Goal: Answer question/provide support

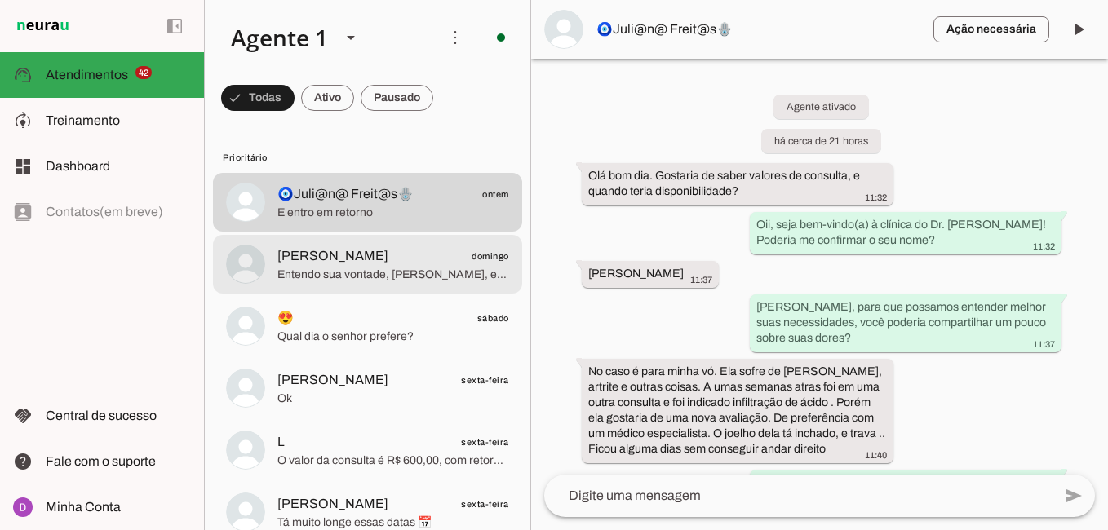
click at [402, 262] on span "[PERSON_NAME] domingo" at bounding box center [393, 256] width 232 height 20
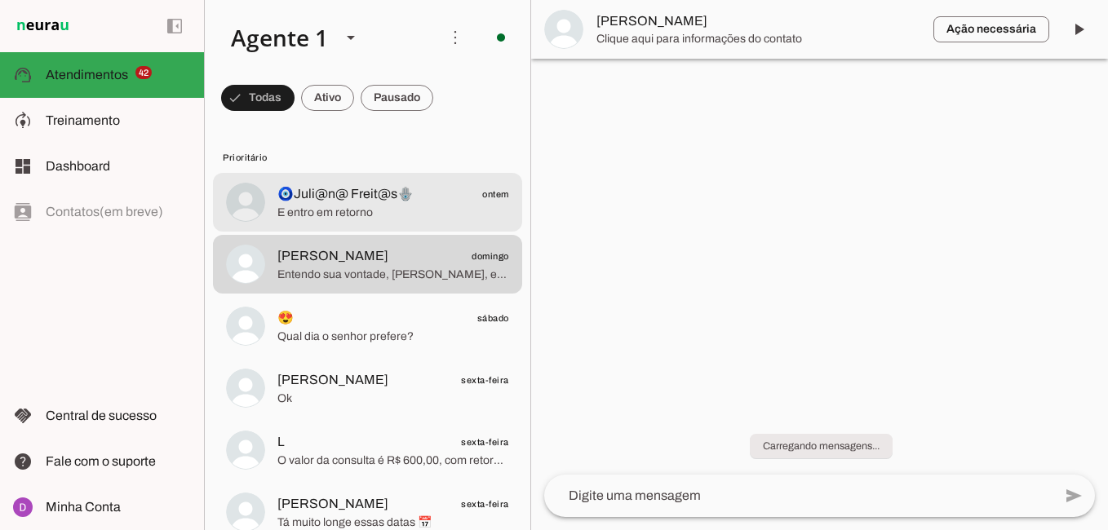
click at [379, 209] on span "E entro em retorno" at bounding box center [393, 213] width 232 height 16
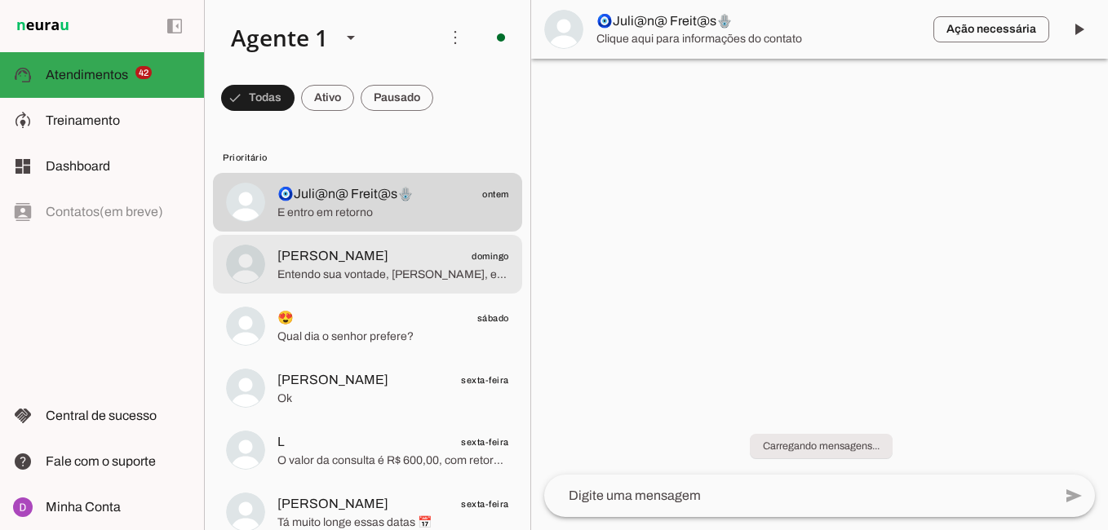
click at [379, 281] on span "Entendo sua vontade, [PERSON_NAME], e o Dr. [PERSON_NAME] foca em tratamentos q…" at bounding box center [393, 275] width 232 height 16
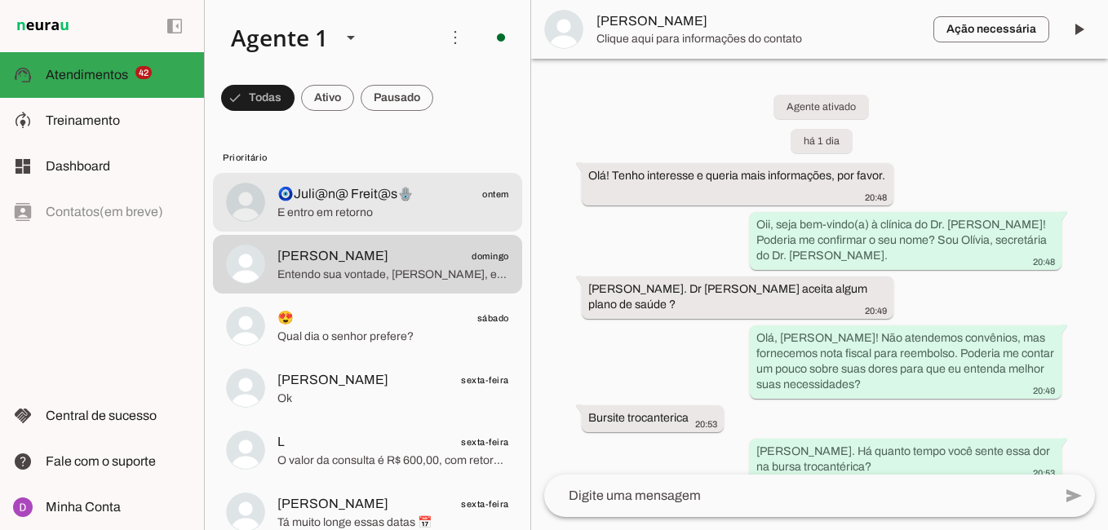
click at [361, 215] on span "E entro em retorno" at bounding box center [393, 213] width 232 height 16
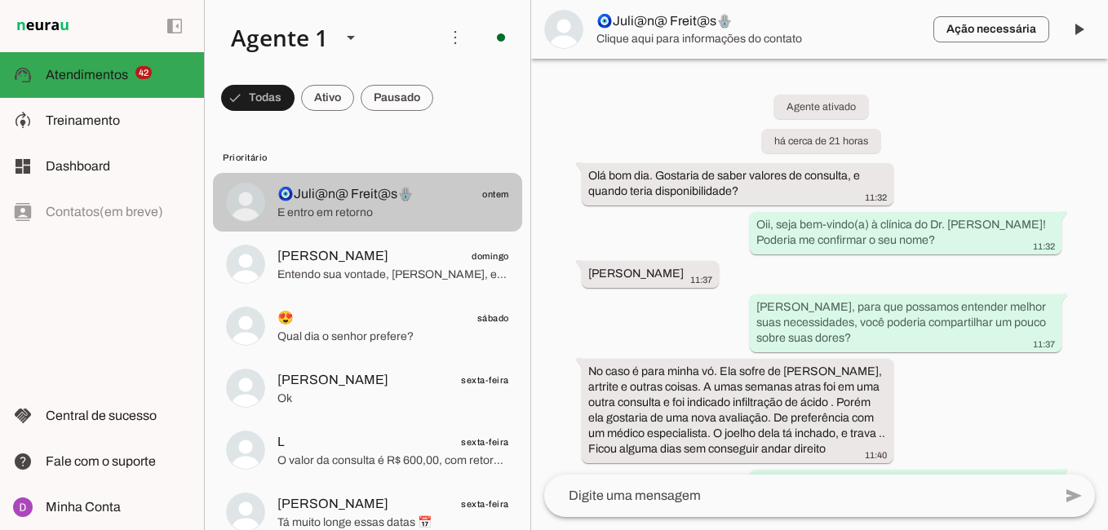
scroll to position [1066, 0]
